Goal: Transaction & Acquisition: Purchase product/service

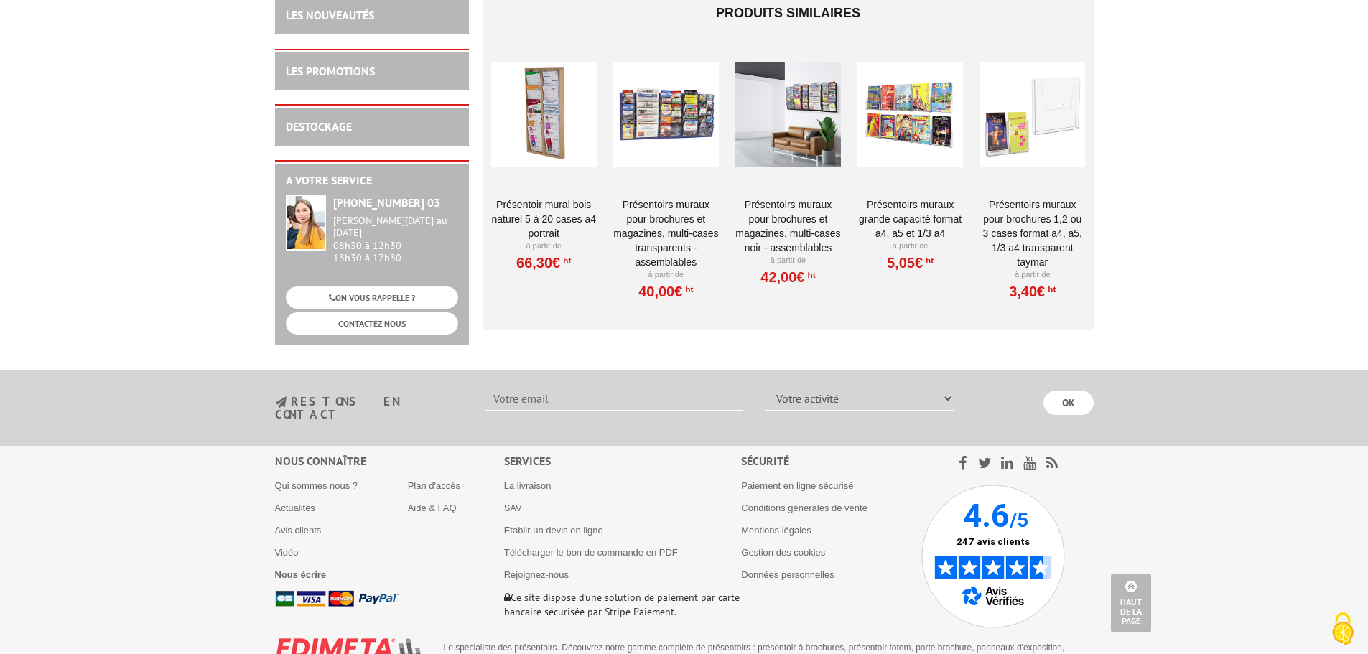
scroll to position [1816, 0]
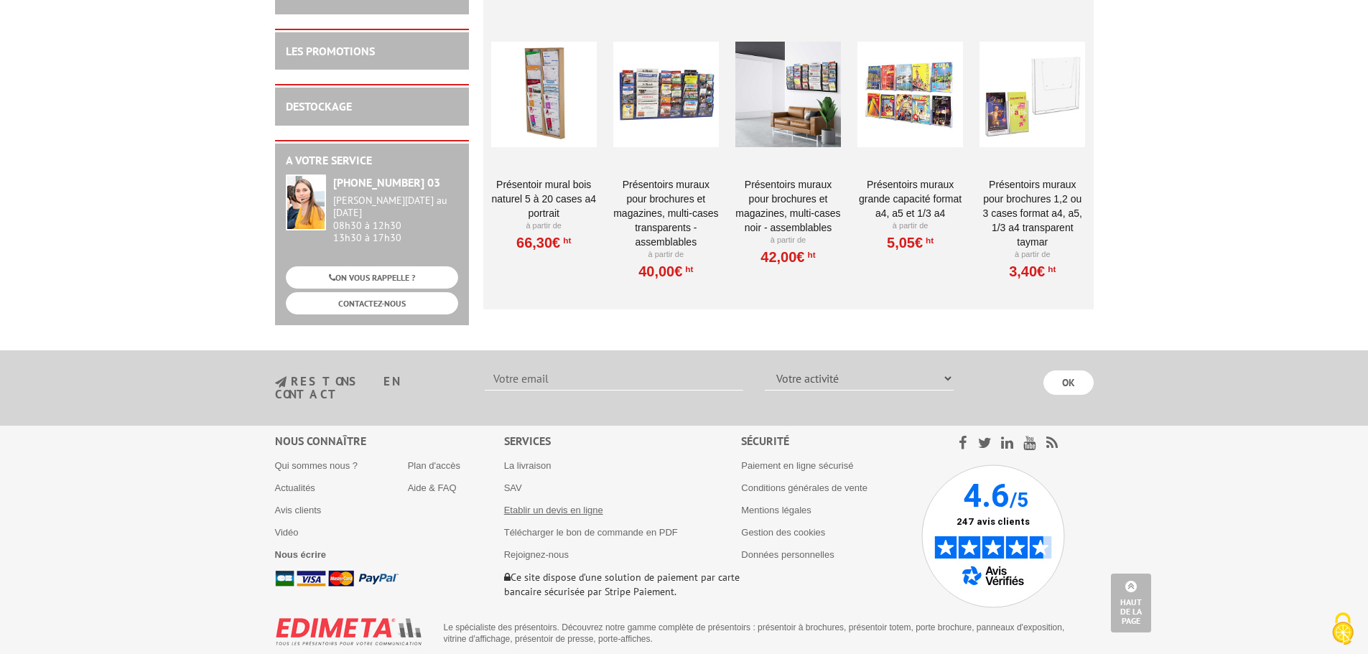
click at [580, 505] on link "Etablir un devis en ligne" at bounding box center [553, 510] width 99 height 11
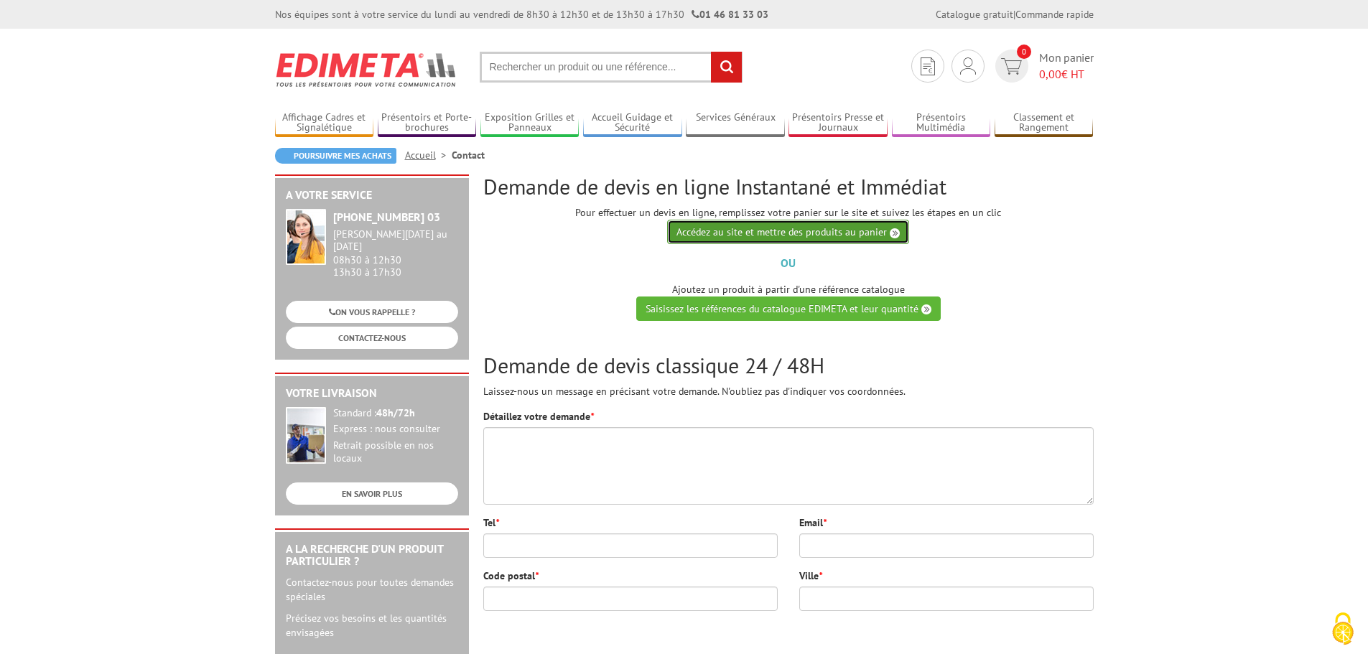
click at [768, 234] on link "Accédez au site et mettre des produits au panier" at bounding box center [788, 232] width 242 height 24
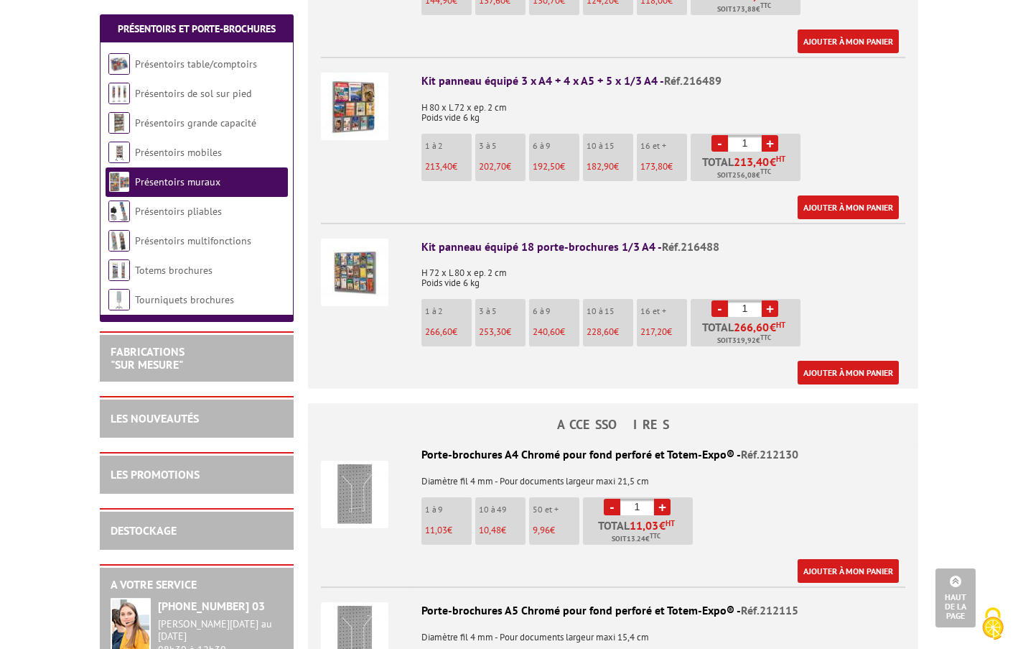
scroll to position [862, 0]
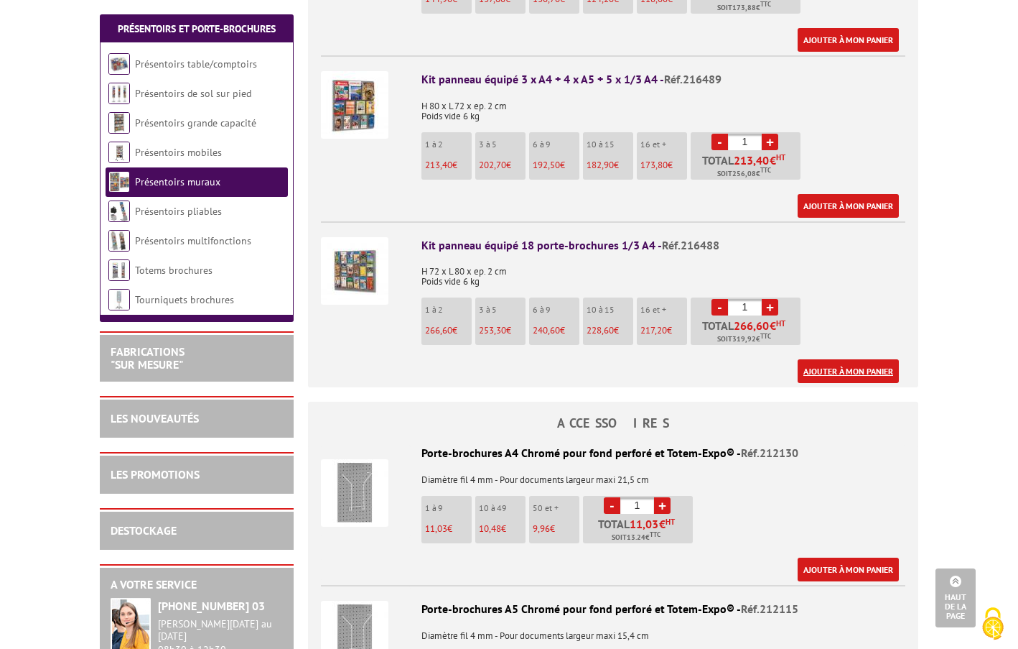
click at [858, 359] on link "Ajouter à mon panier" at bounding box center [848, 371] width 101 height 24
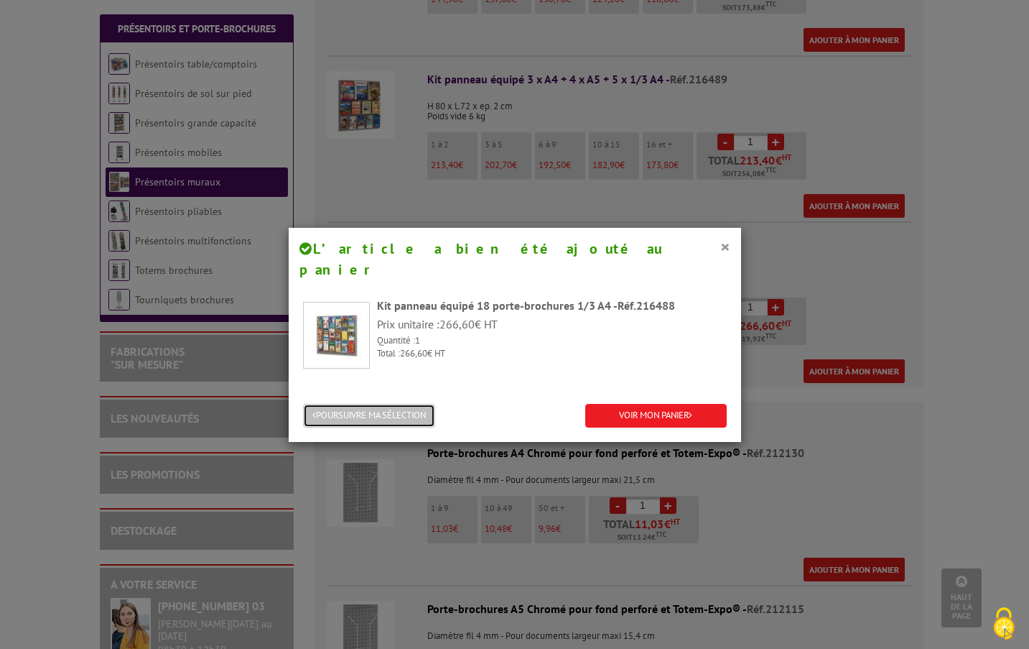
click at [414, 404] on button "POURSUIVRE MA SÉLECTION" at bounding box center [369, 416] width 132 height 24
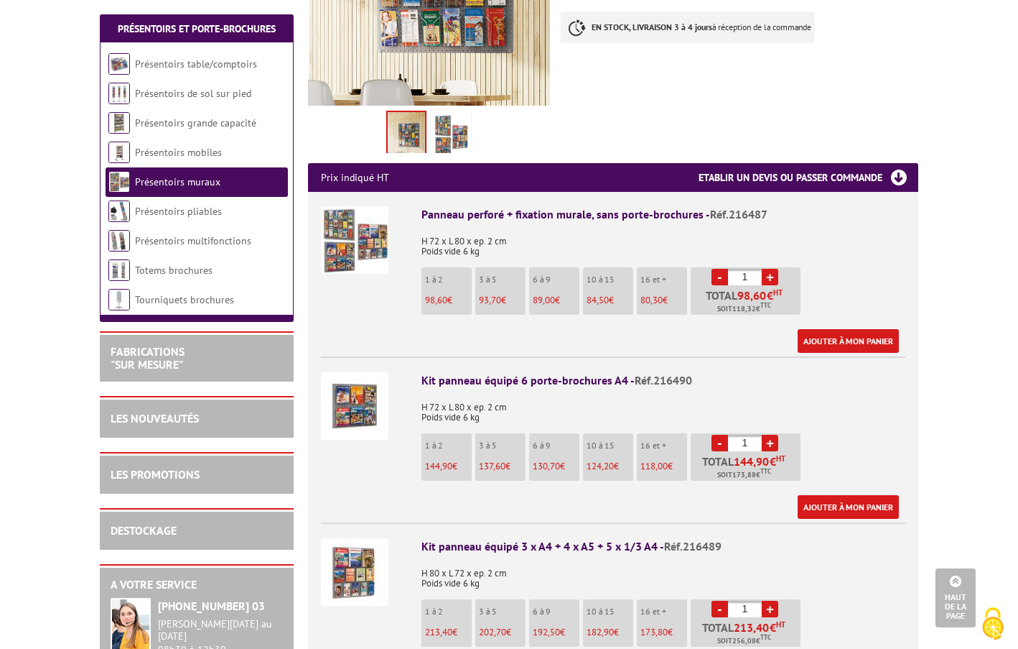
scroll to position [359, 0]
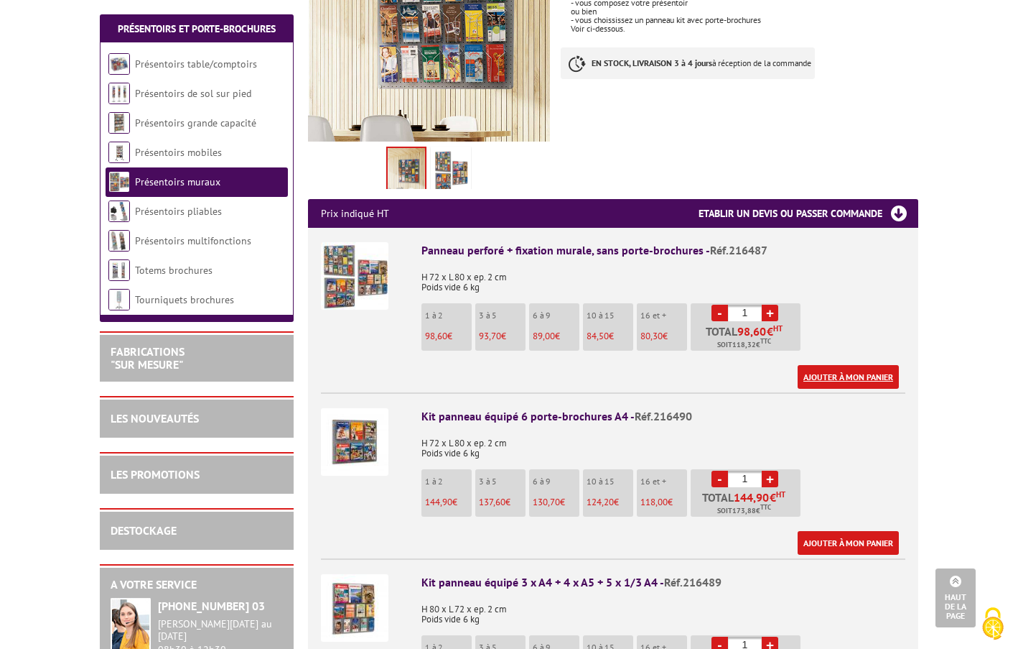
click at [838, 365] on link "Ajouter à mon panier" at bounding box center [848, 377] width 101 height 24
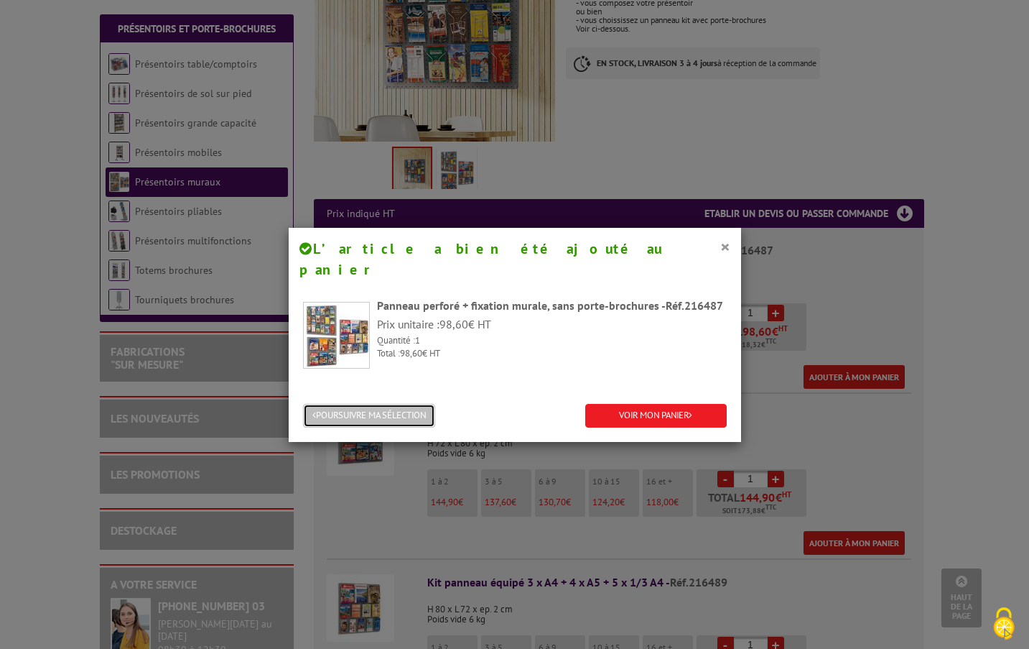
click at [421, 404] on button "POURSUIVRE MA SÉLECTION" at bounding box center [369, 416] width 132 height 24
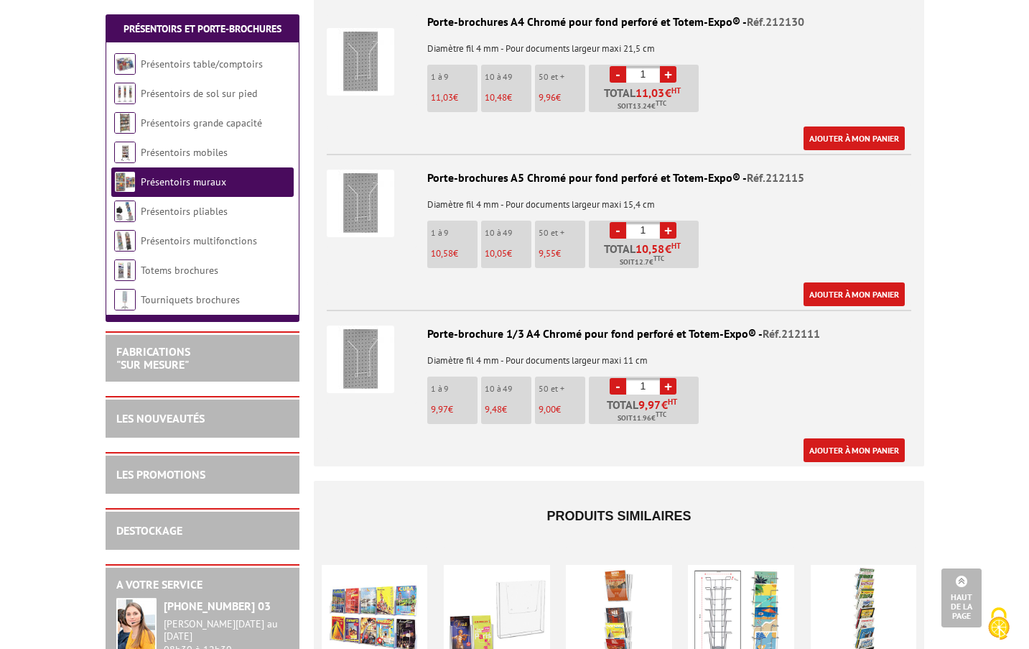
scroll to position [1221, 0]
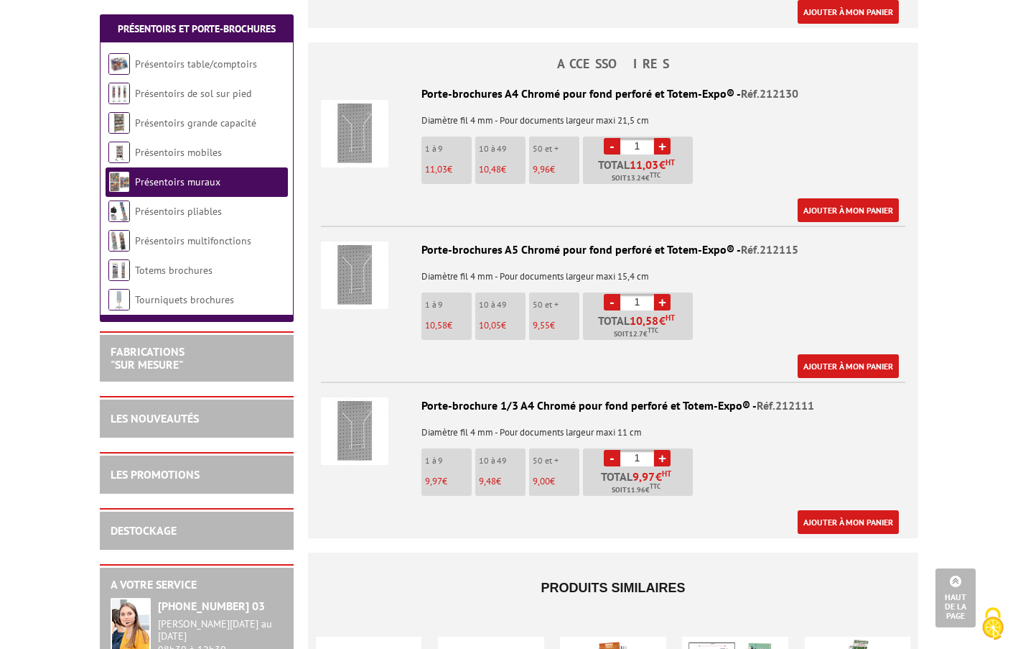
click at [666, 294] on link "+" at bounding box center [662, 302] width 17 height 17
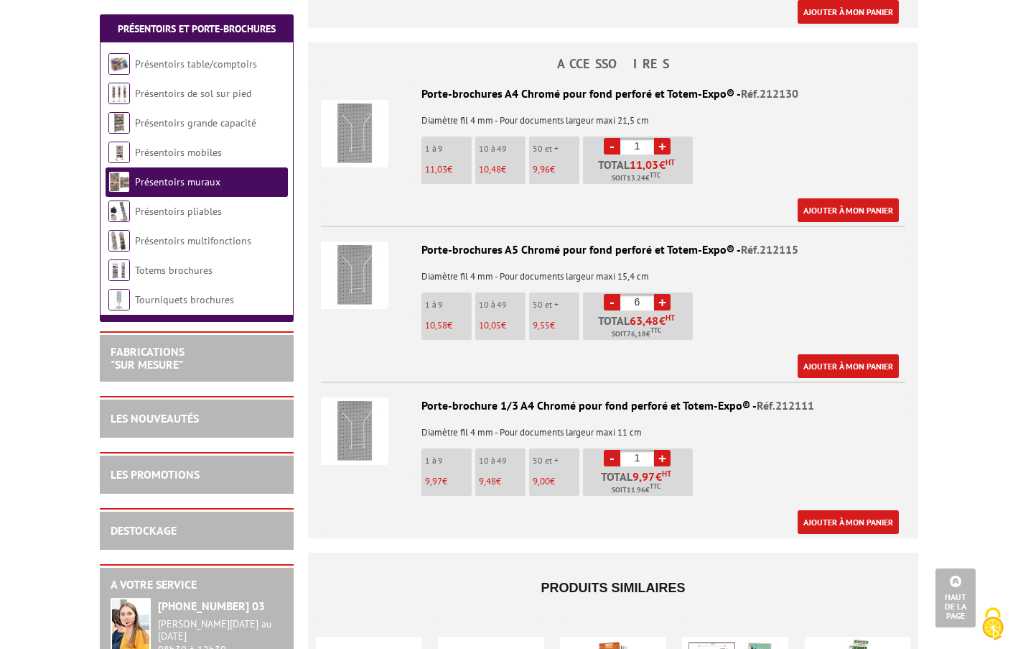
click at [666, 294] on link "+" at bounding box center [662, 302] width 17 height 17
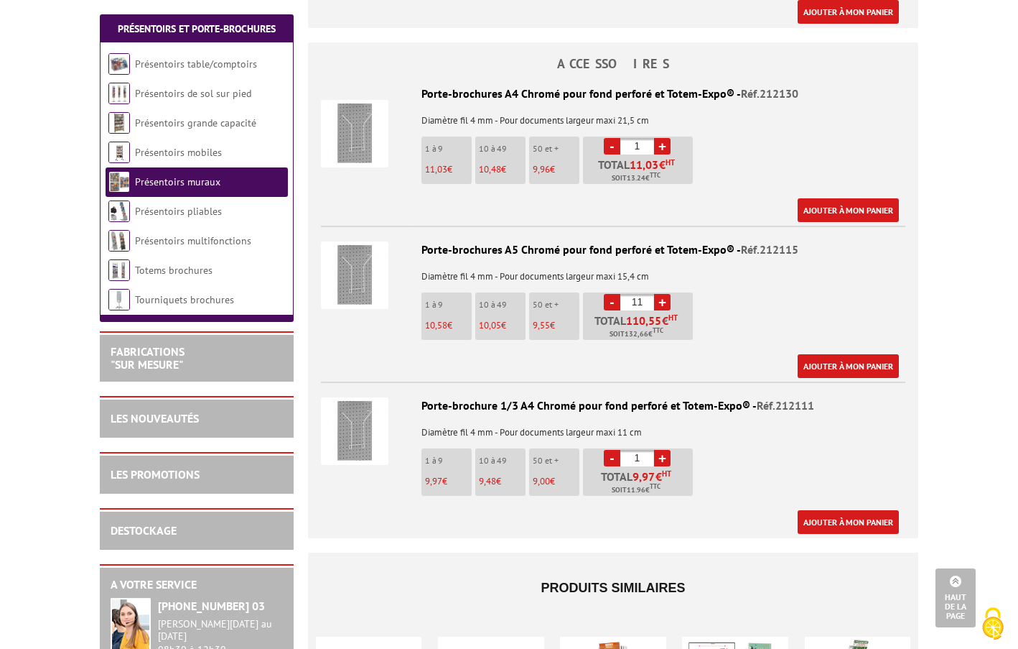
click at [666, 294] on link "+" at bounding box center [662, 302] width 17 height 17
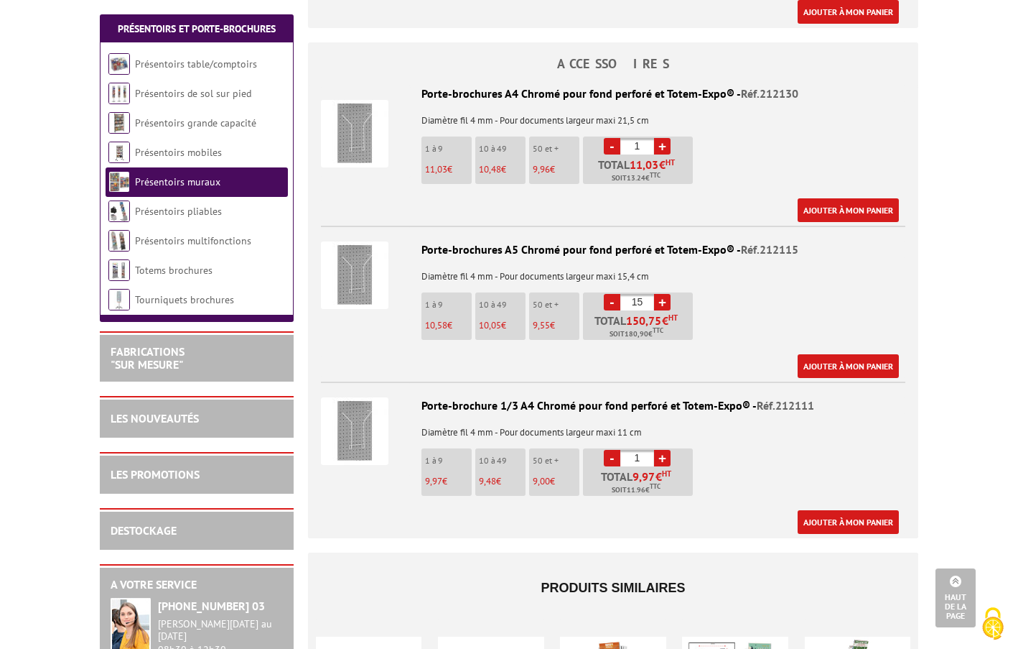
type input "16"
click at [855, 354] on link "Ajouter à mon panier" at bounding box center [848, 366] width 101 height 24
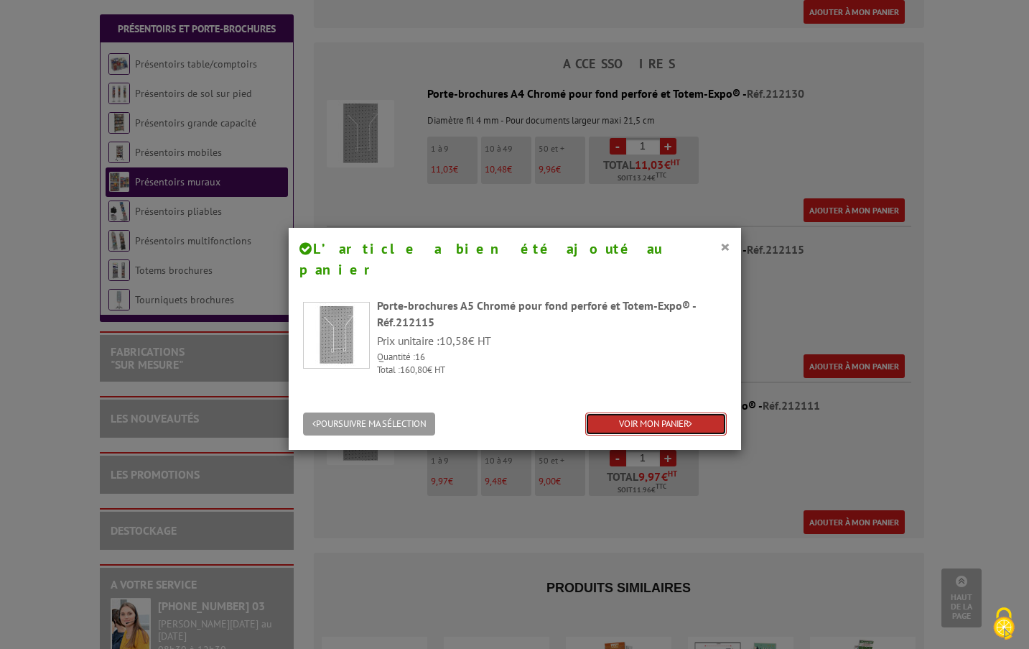
click at [618, 412] on link "VOIR MON PANIER" at bounding box center [655, 424] width 141 height 24
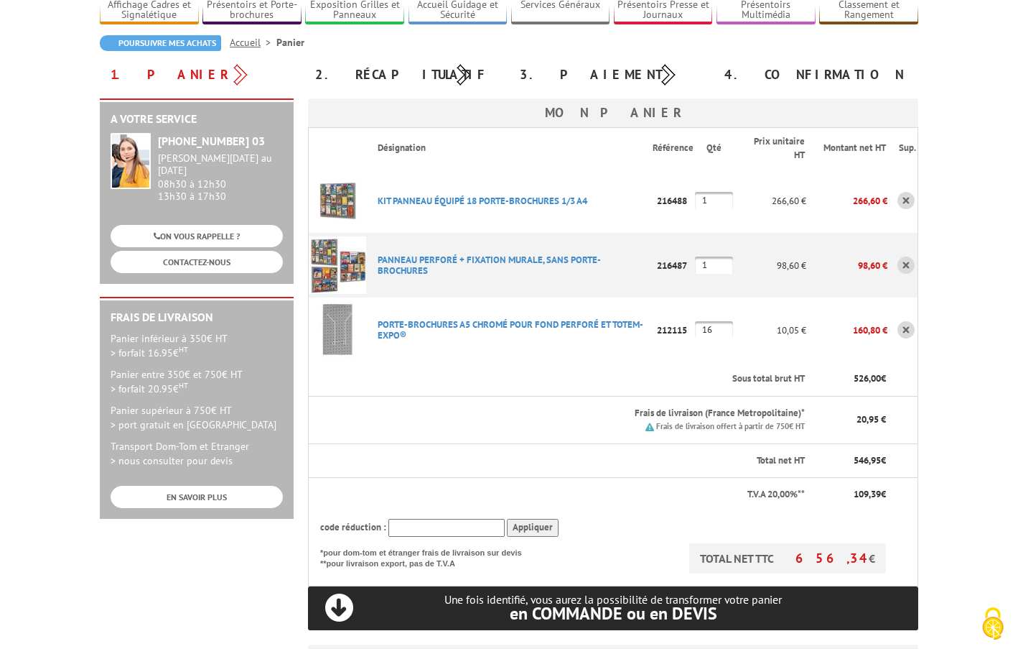
scroll to position [144, 0]
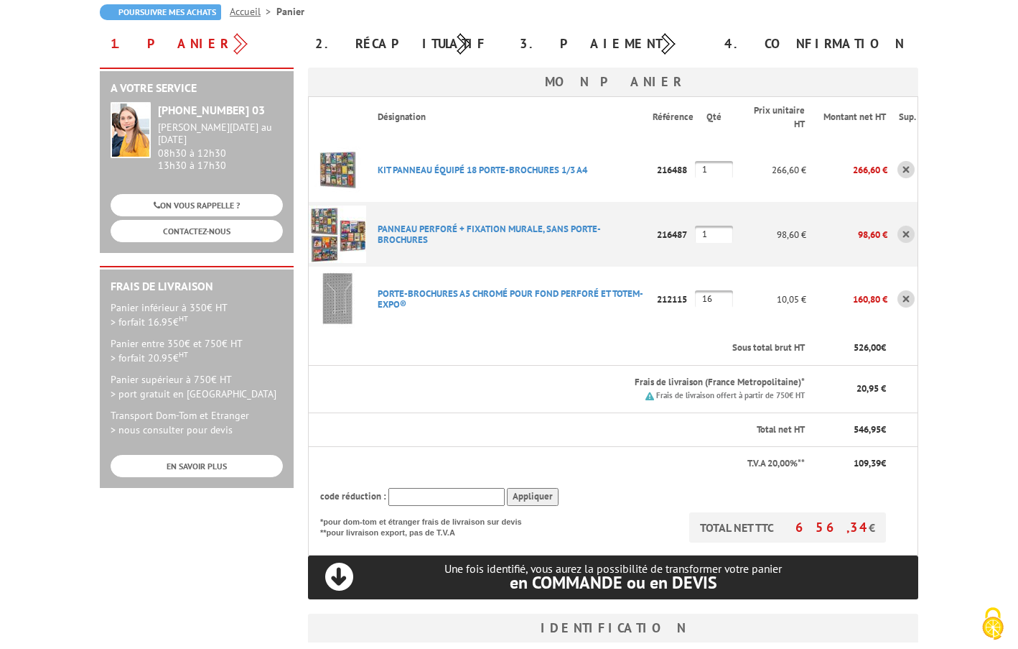
click at [905, 297] on link at bounding box center [906, 298] width 17 height 17
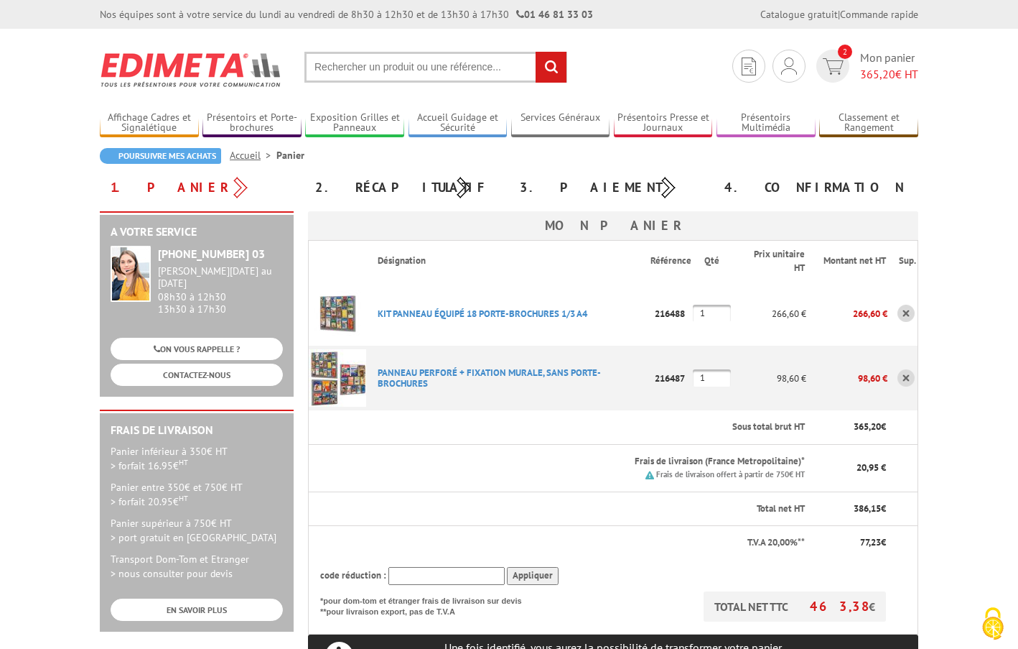
click at [908, 376] on link at bounding box center [906, 377] width 17 height 17
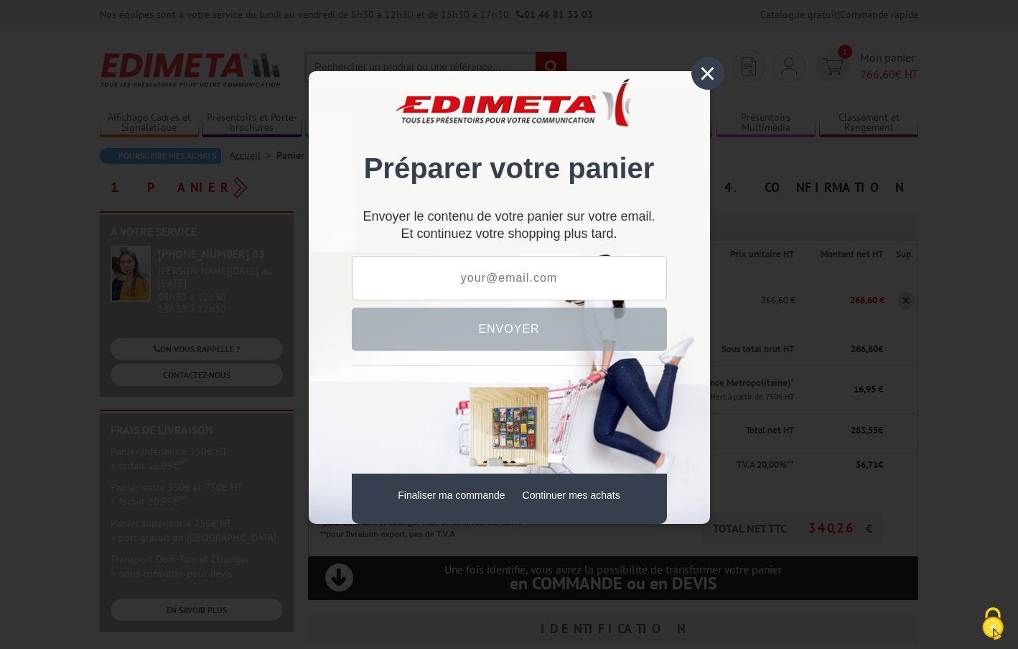
click at [707, 68] on div "×" at bounding box center [708, 73] width 33 height 33
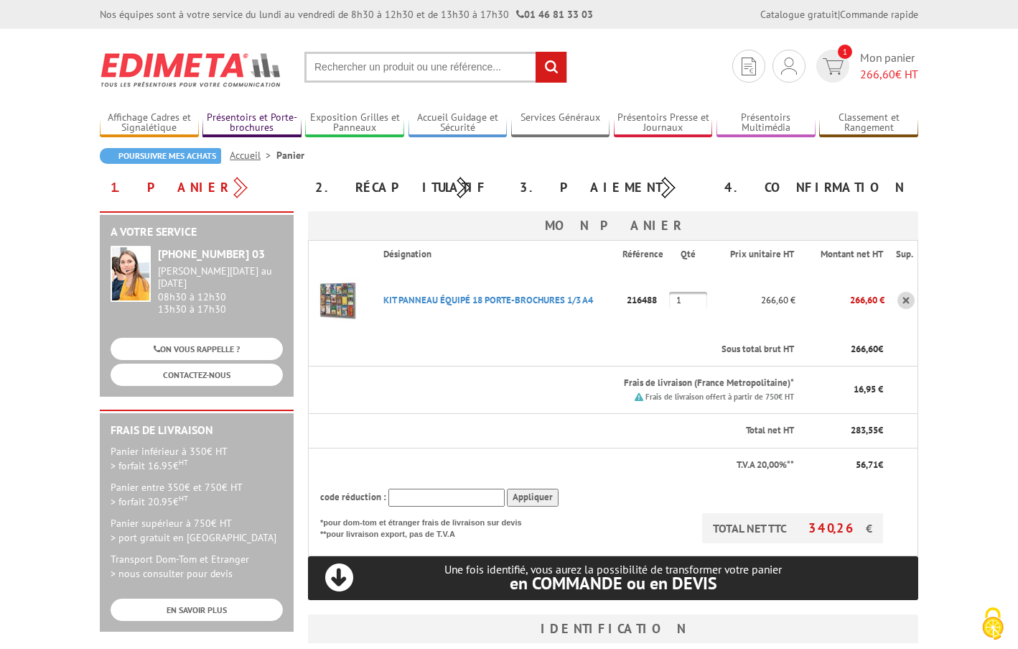
click at [265, 121] on link "Présentoirs et Porte-brochures" at bounding box center [252, 123] width 99 height 24
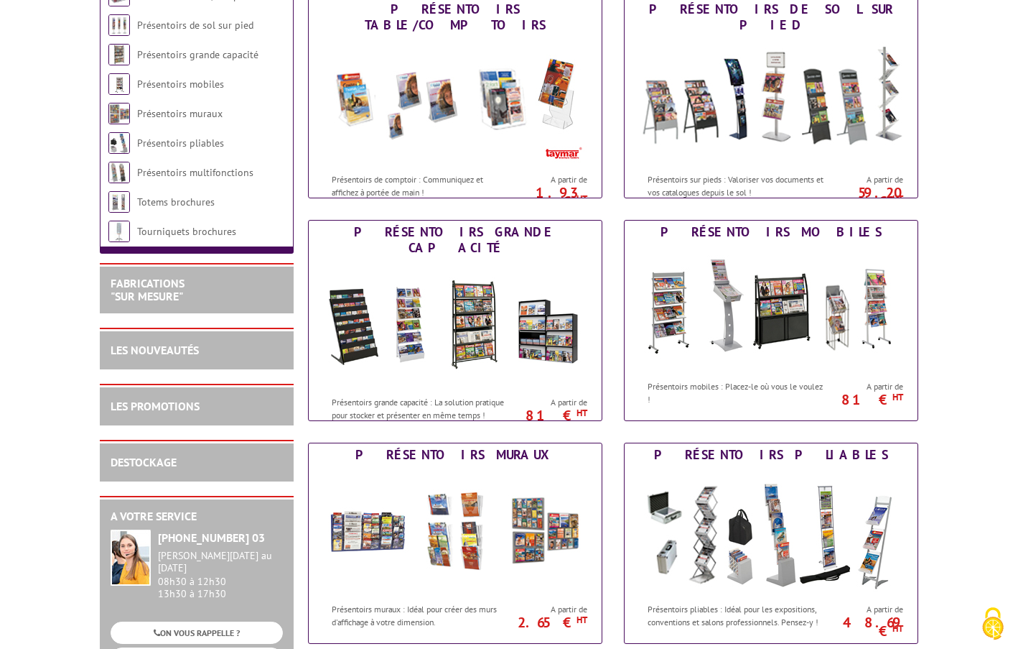
scroll to position [431, 0]
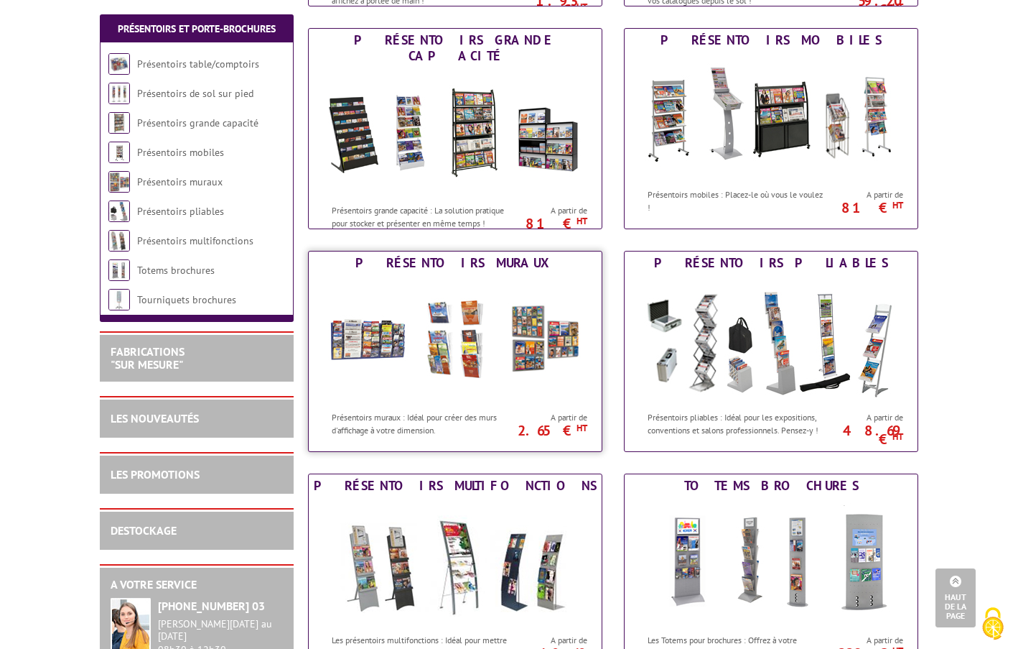
click at [462, 323] on img at bounding box center [455, 338] width 266 height 129
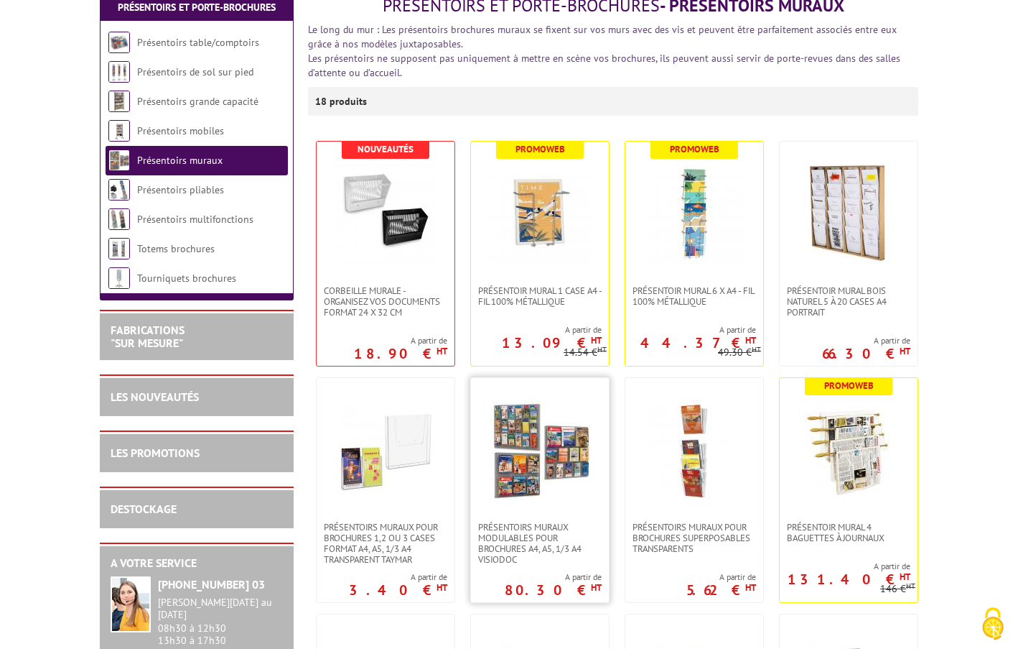
scroll to position [359, 0]
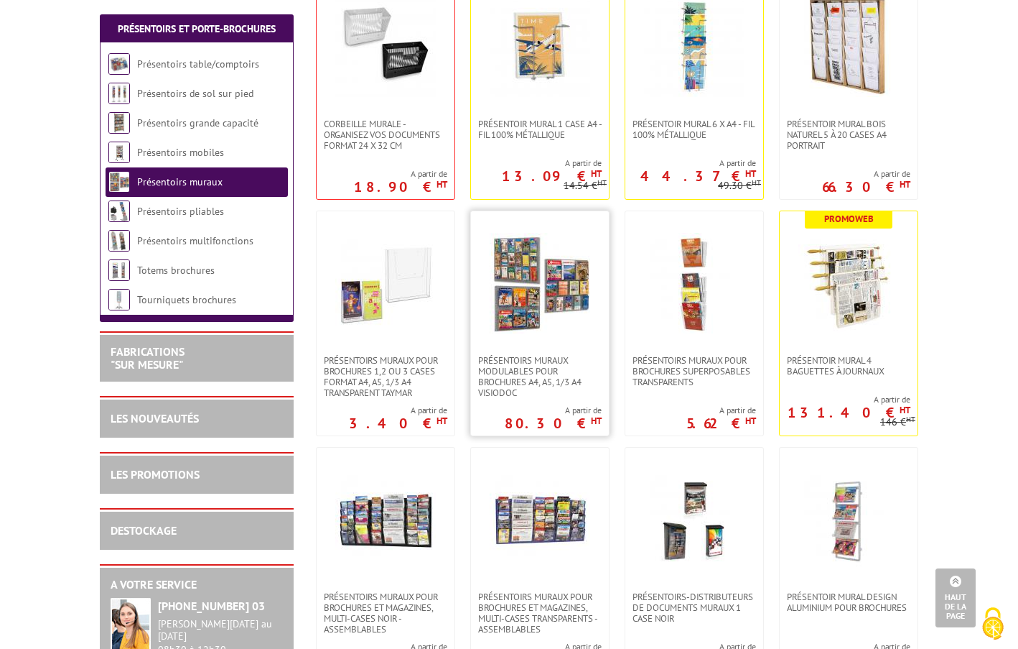
click at [534, 268] on img at bounding box center [540, 283] width 101 height 101
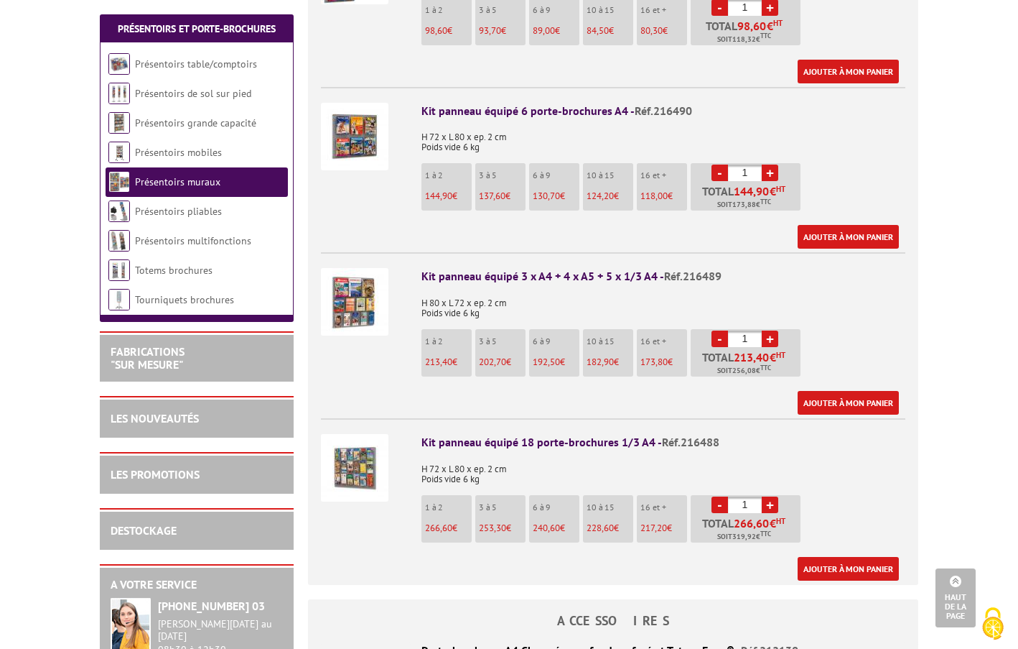
scroll to position [718, 0]
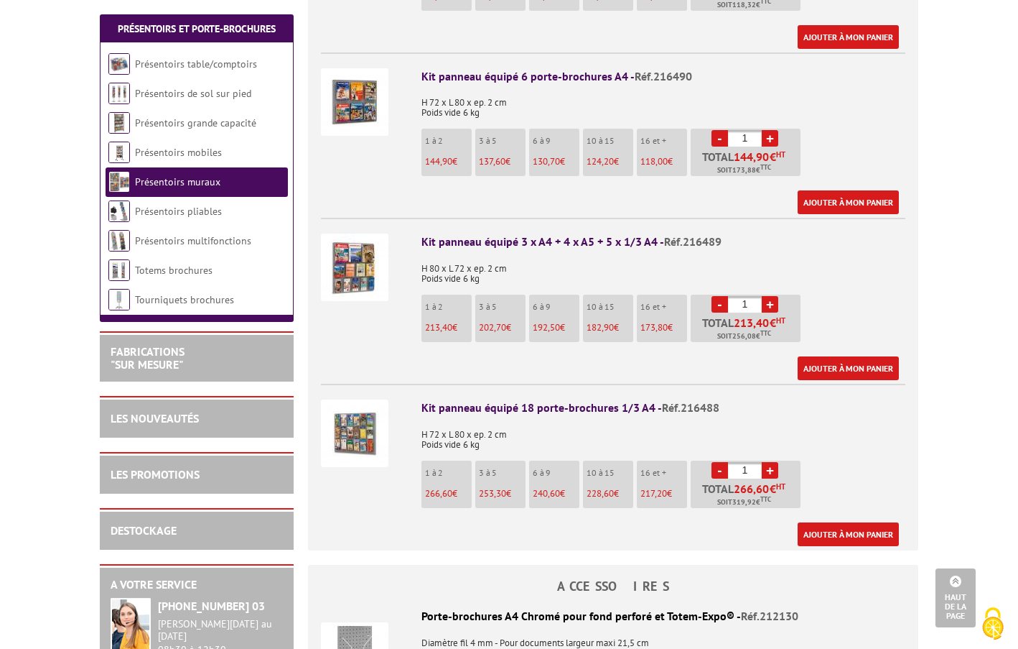
click at [434, 302] on p "1 à 2" at bounding box center [448, 307] width 47 height 10
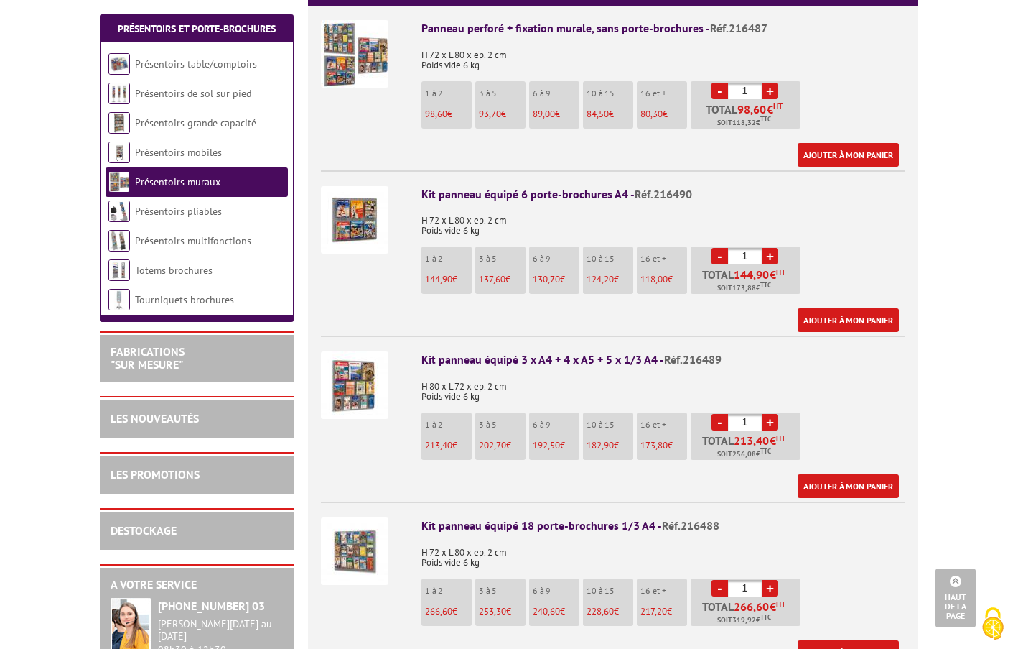
scroll to position [672, 0]
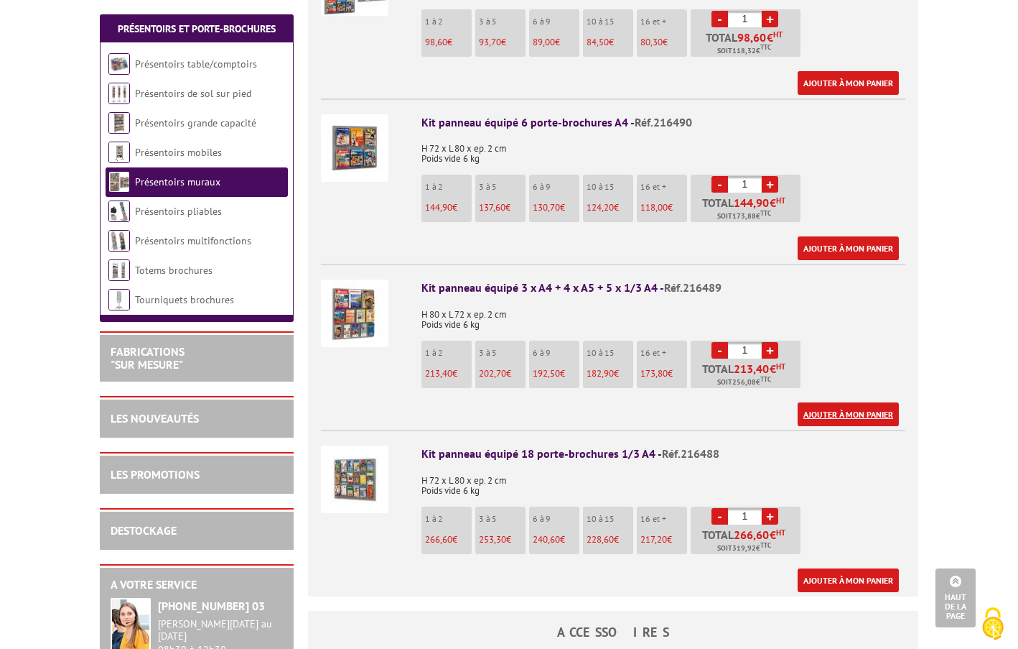
click at [847, 402] on link "Ajouter à mon panier" at bounding box center [848, 414] width 101 height 24
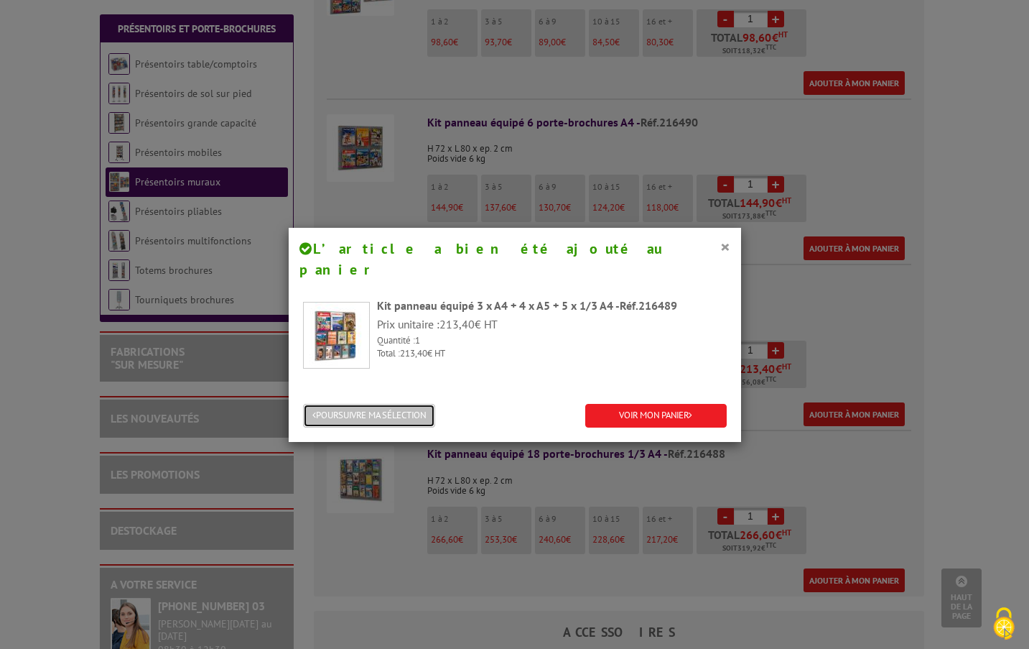
click at [344, 404] on button "POURSUIVRE MA SÉLECTION" at bounding box center [369, 416] width 132 height 24
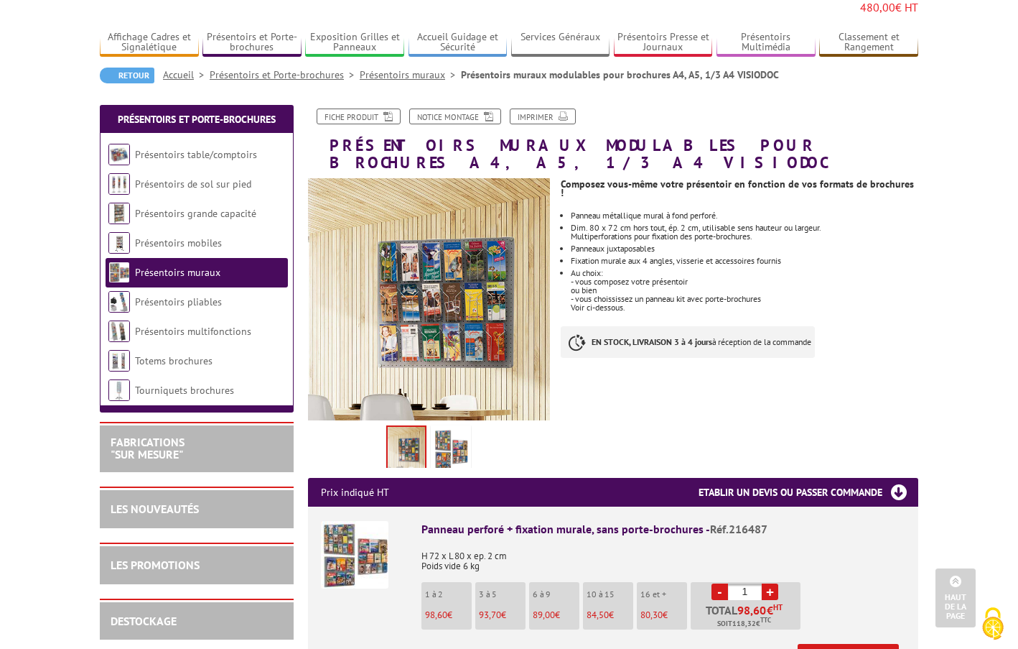
scroll to position [98, 0]
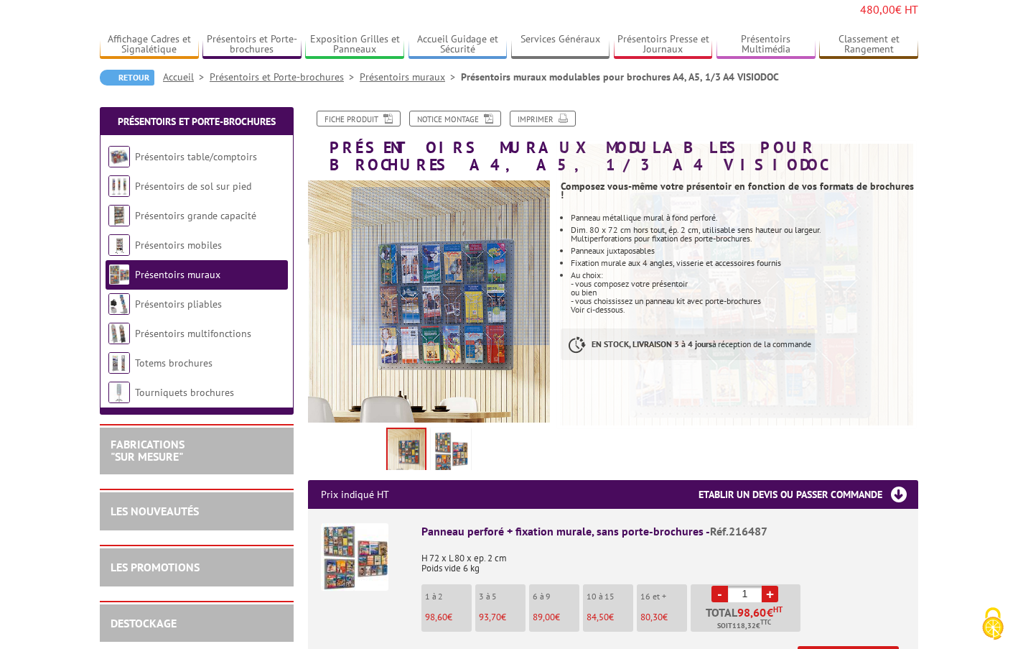
click at [463, 259] on div at bounding box center [451, 266] width 198 height 158
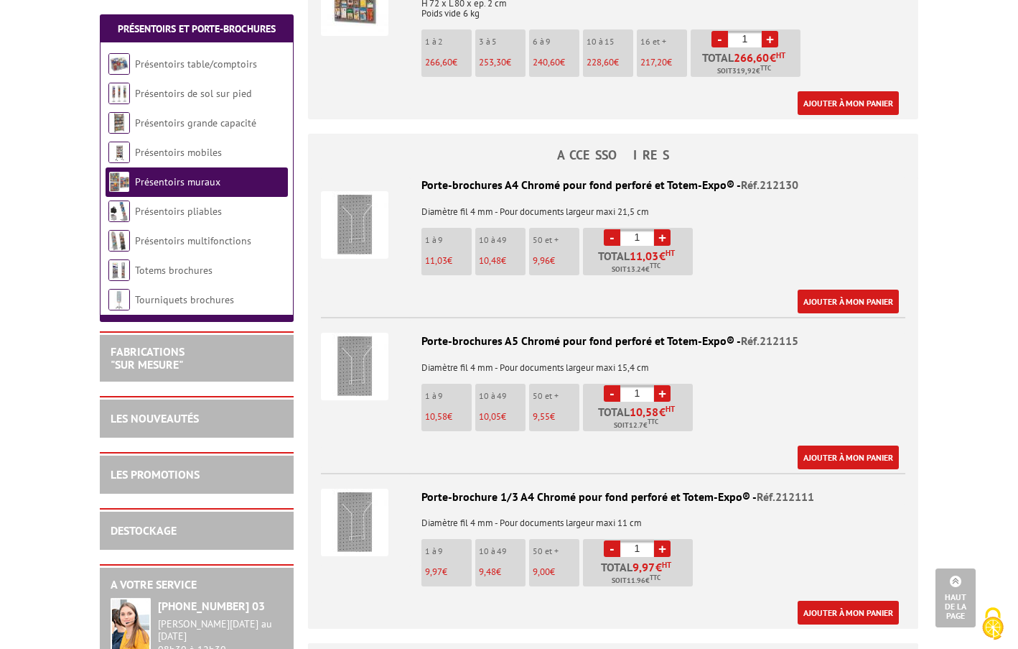
scroll to position [1175, 0]
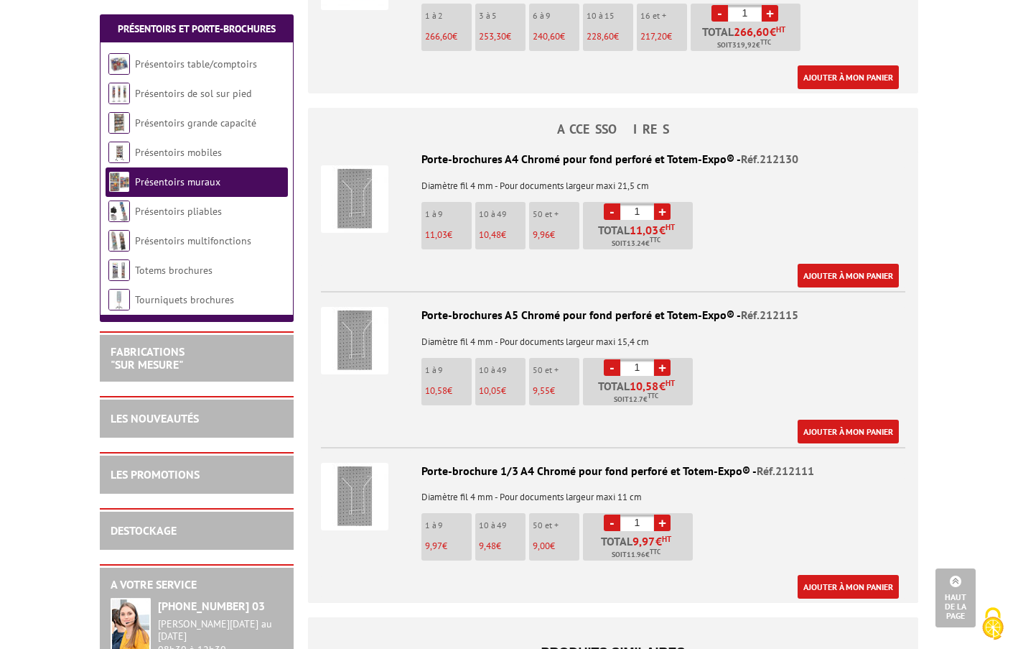
click at [668, 359] on link "+" at bounding box center [662, 367] width 17 height 17
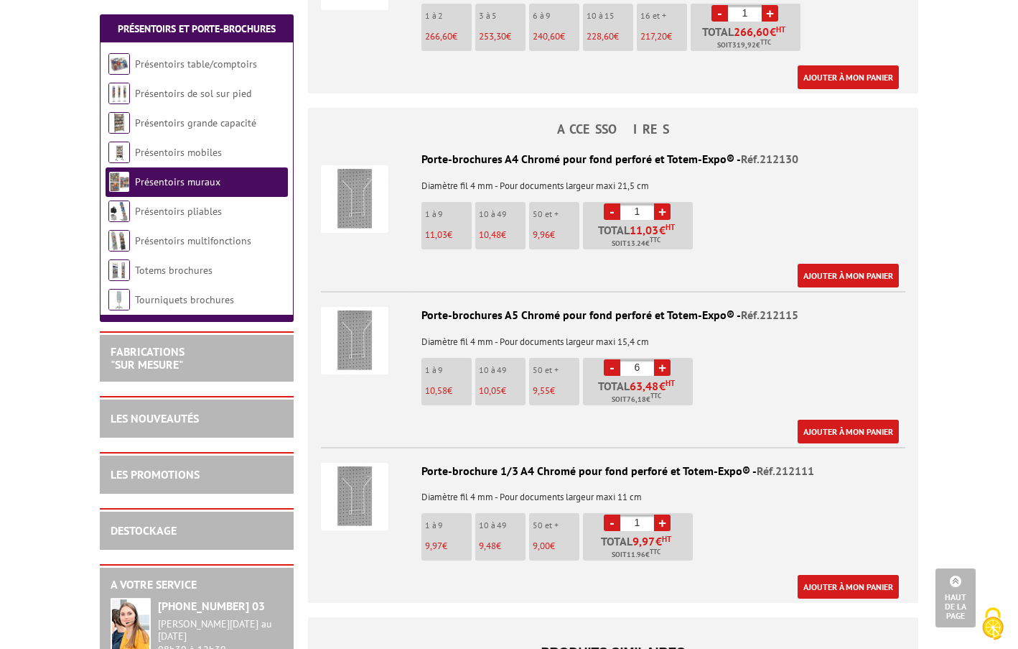
click at [668, 359] on link "+" at bounding box center [662, 367] width 17 height 17
click at [608, 359] on link "-" at bounding box center [612, 367] width 17 height 17
type input "8"
